Goal: Task Accomplishment & Management: Manage account settings

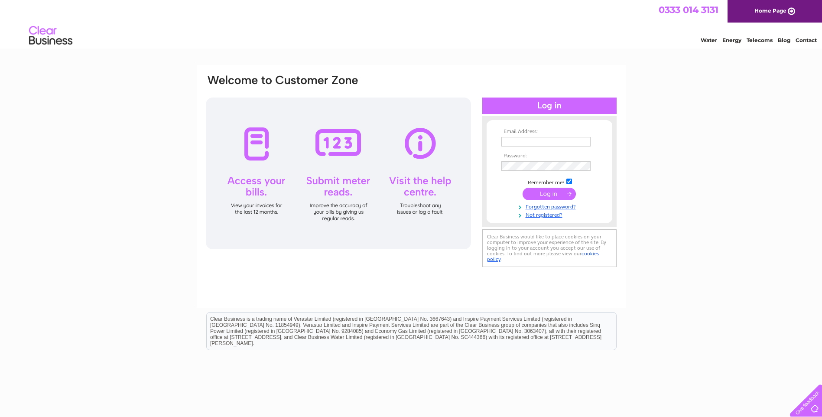
type input "admin@muswellhillgolfclub.co.uk"
click at [549, 198] on input "submit" at bounding box center [549, 194] width 53 height 12
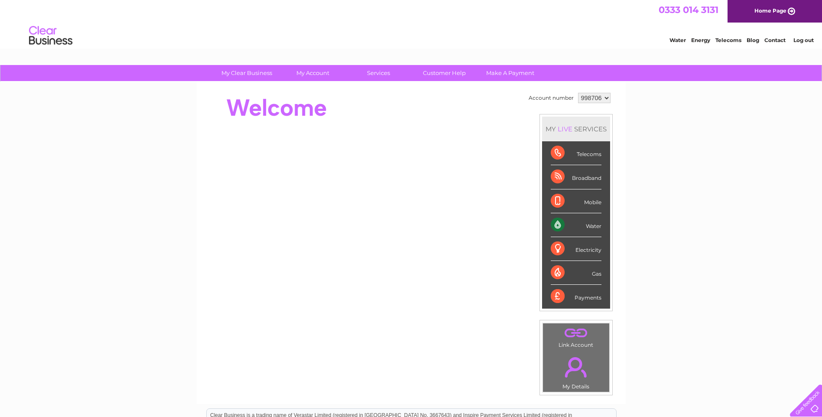
click at [585, 221] on div "Water" at bounding box center [576, 225] width 51 height 24
click at [564, 224] on div "Water" at bounding box center [576, 225] width 51 height 24
click at [556, 226] on div "Water" at bounding box center [576, 225] width 51 height 24
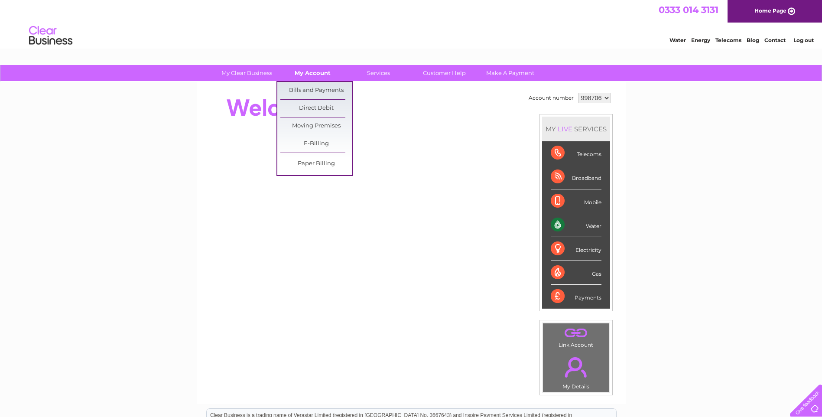
click at [312, 71] on link "My Account" at bounding box center [312, 73] width 71 height 16
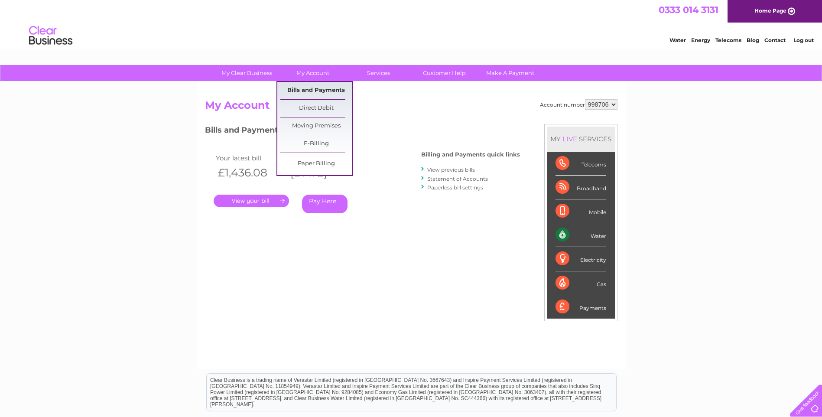
click at [317, 91] on link "Bills and Payments" at bounding box center [315, 90] width 71 height 17
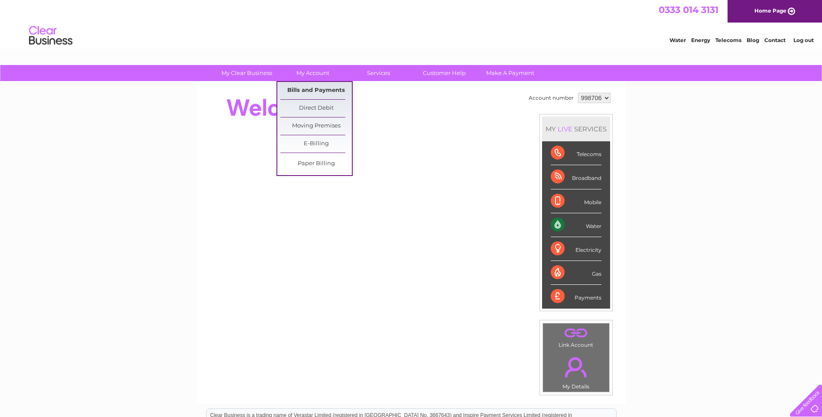
click at [316, 90] on link "Bills and Payments" at bounding box center [315, 90] width 71 height 17
click at [298, 89] on link "Bills and Payments" at bounding box center [315, 90] width 71 height 17
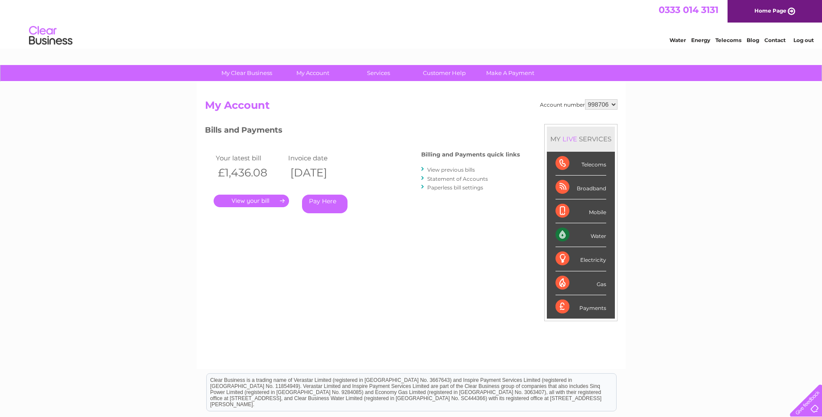
click at [458, 170] on link "View previous bills" at bounding box center [451, 169] width 48 height 6
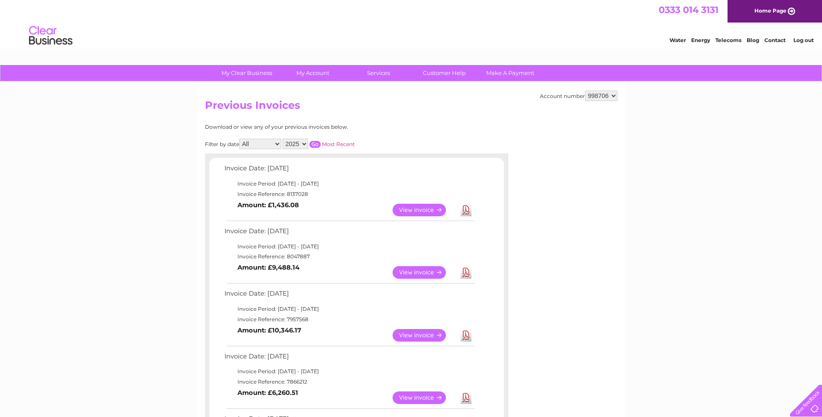
click at [468, 273] on link "Download" at bounding box center [466, 272] width 11 height 13
